Goal: Task Accomplishment & Management: Manage account settings

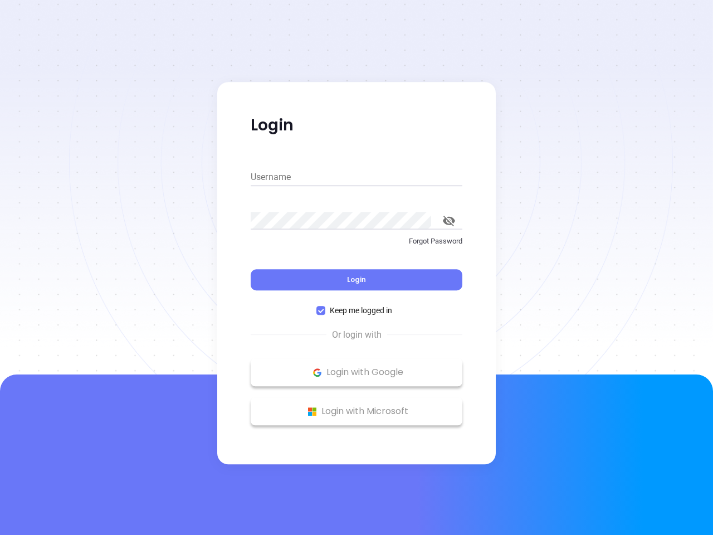
click at [357, 267] on div "Login" at bounding box center [357, 273] width 212 height 35
click at [357, 177] on input "Username" at bounding box center [357, 177] width 212 height 18
click at [449, 221] on icon "toggle password visibility" at bounding box center [449, 221] width 12 height 11
click at [357, 280] on span "Login" at bounding box center [356, 279] width 19 height 9
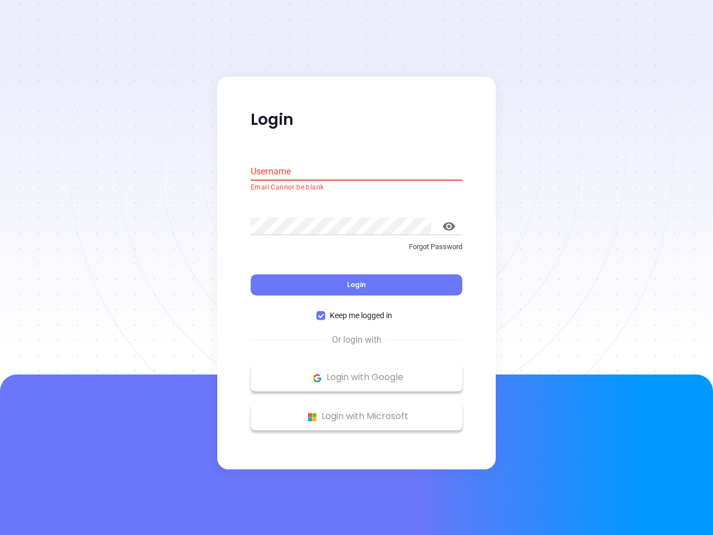
click at [357, 310] on span "Keep me logged in" at bounding box center [360, 316] width 71 height 12
click at [325, 312] on input "Keep me logged in" at bounding box center [321, 316] width 9 height 9
checkbox input "false"
click at [357, 372] on p "Login with Google" at bounding box center [356, 377] width 201 height 17
click at [357, 411] on p "Login with Microsoft" at bounding box center [356, 416] width 201 height 17
